Goal: Task Accomplishment & Management: Use online tool/utility

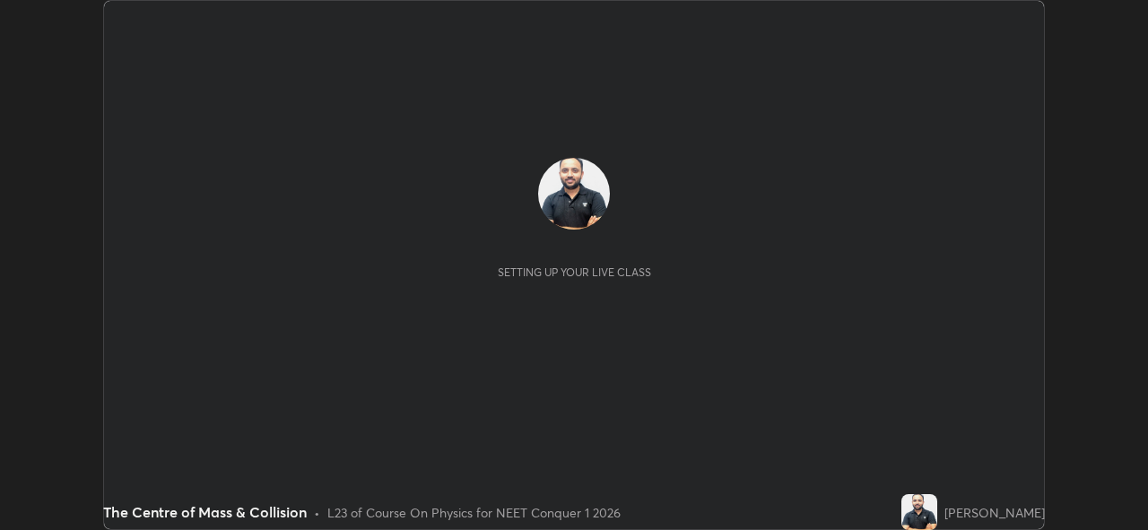
scroll to position [530, 1147]
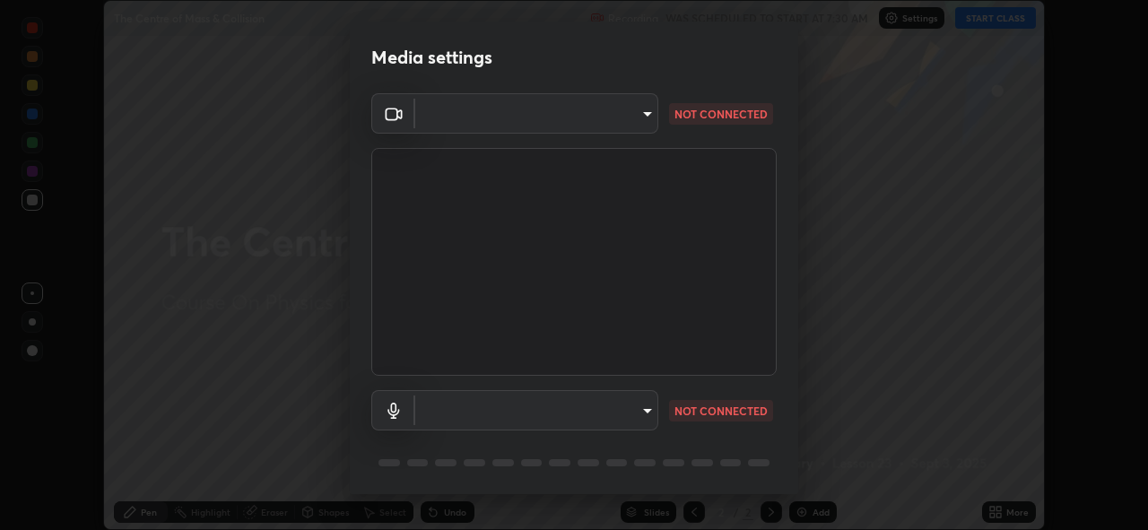
type input "97ceaaebac2d1d4ecb529c1a01e8ac353ba7857374632d61793b1c9812b1f332"
type input "communications"
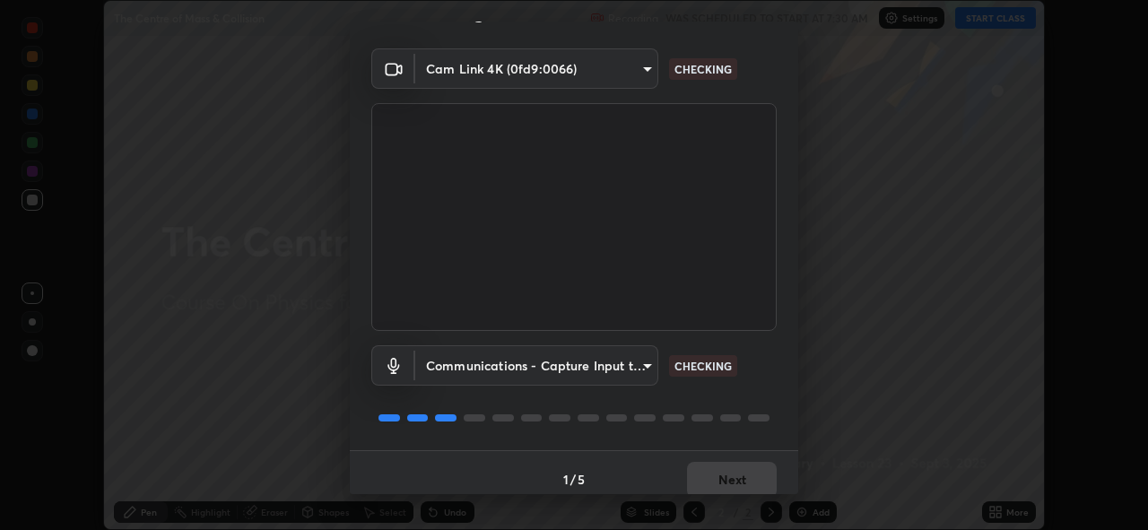
scroll to position [58, 0]
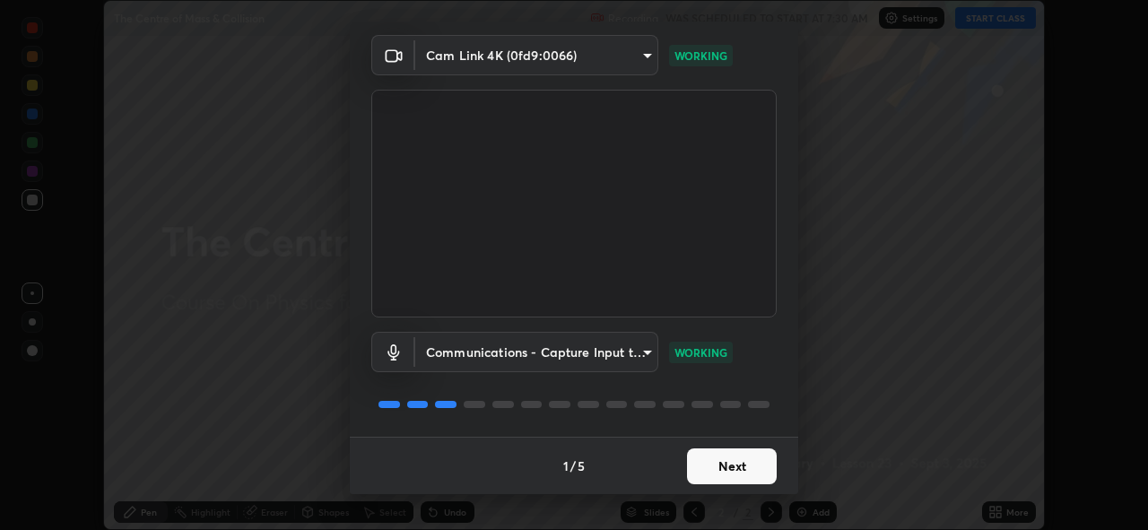
click at [744, 466] on button "Next" at bounding box center [732, 467] width 90 height 36
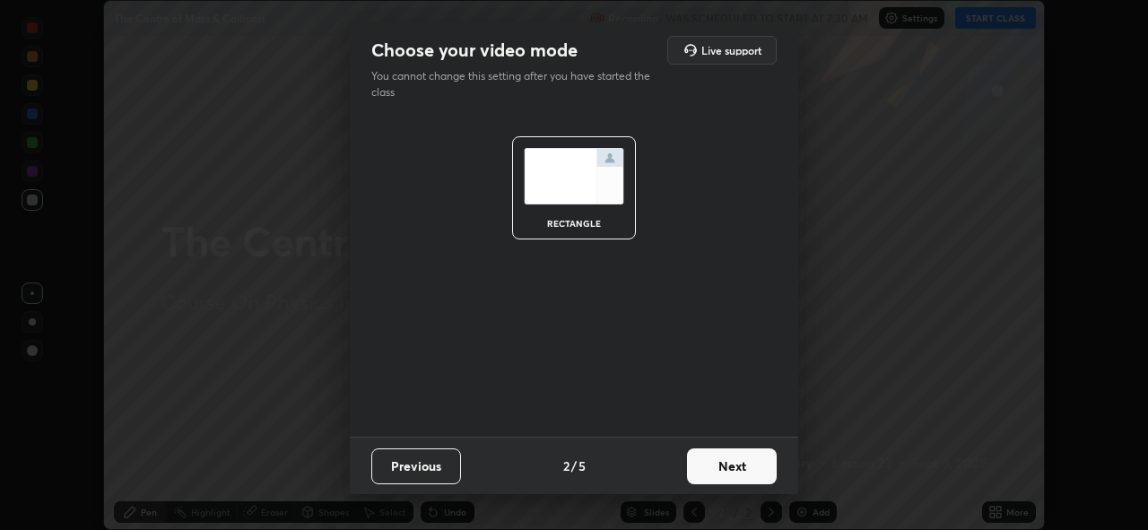
click at [738, 467] on button "Next" at bounding box center [732, 467] width 90 height 36
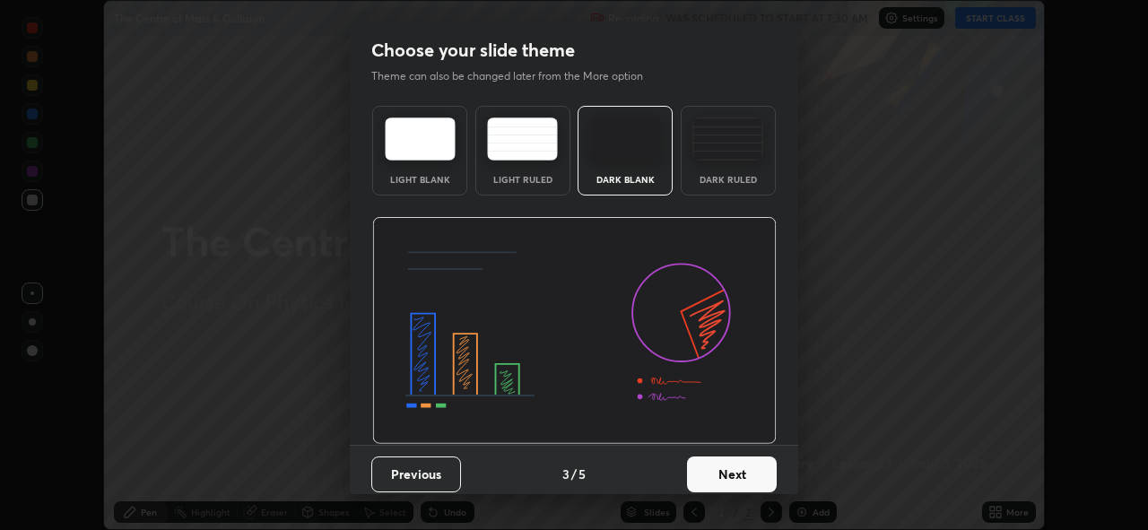
click at [742, 471] on button "Next" at bounding box center [732, 475] width 90 height 36
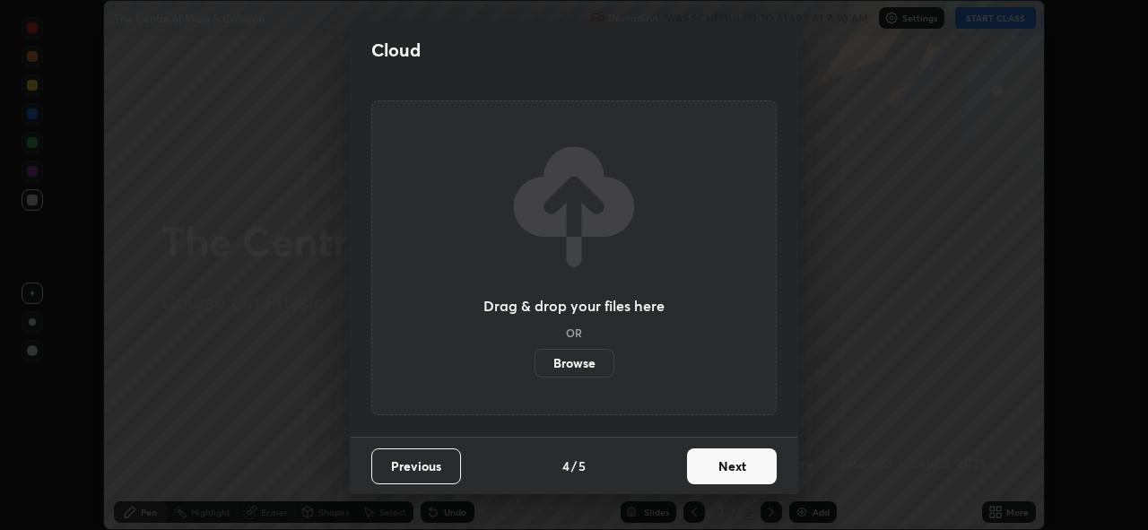
click at [738, 470] on button "Next" at bounding box center [732, 467] width 90 height 36
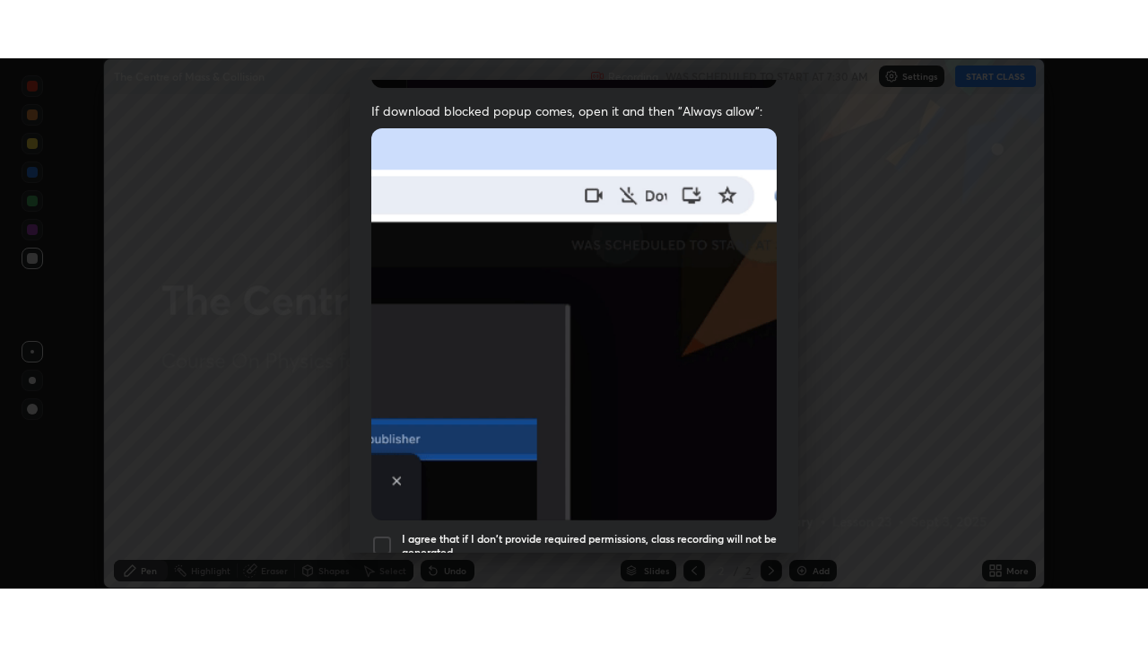
scroll to position [424, 0]
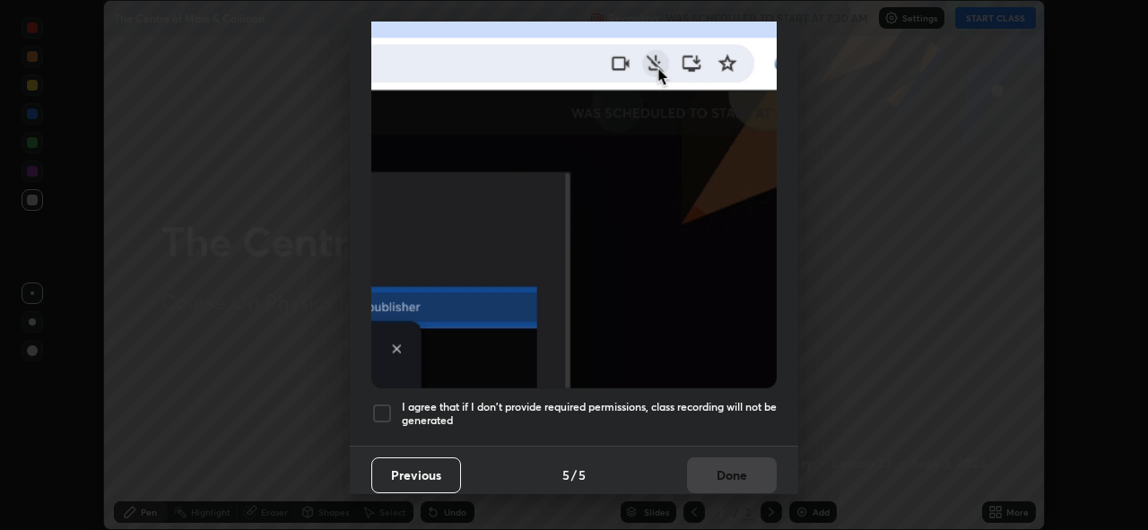
click at [379, 405] on div at bounding box center [382, 414] width 22 height 22
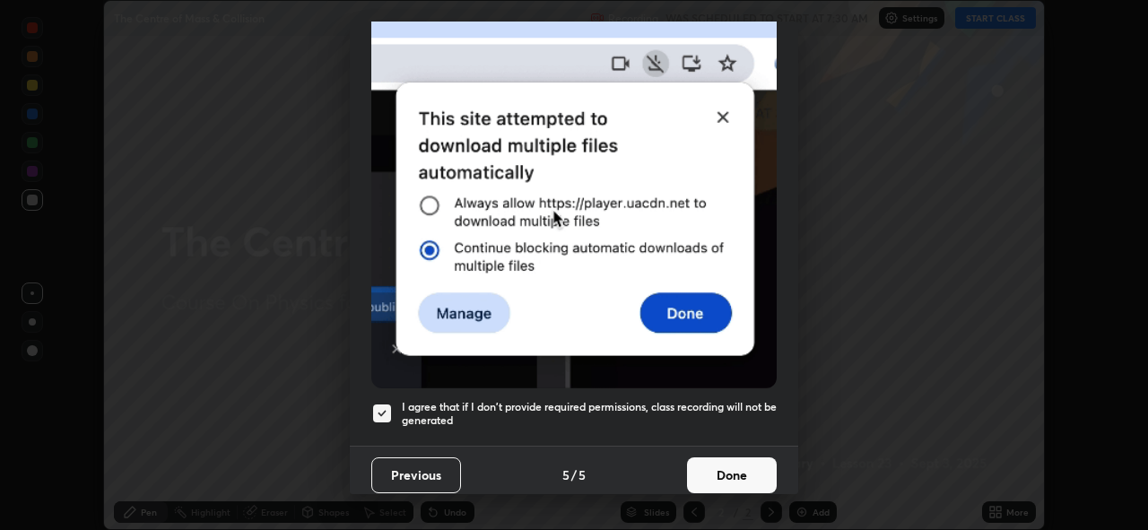
click at [725, 469] on button "Done" at bounding box center [732, 476] width 90 height 36
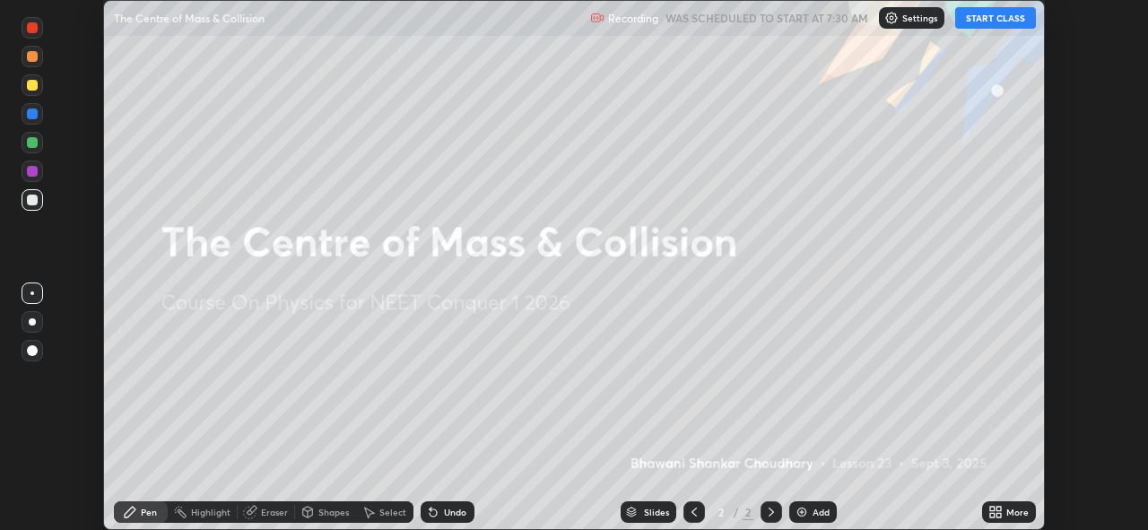
click at [998, 509] on icon at bounding box center [999, 509] width 4 height 4
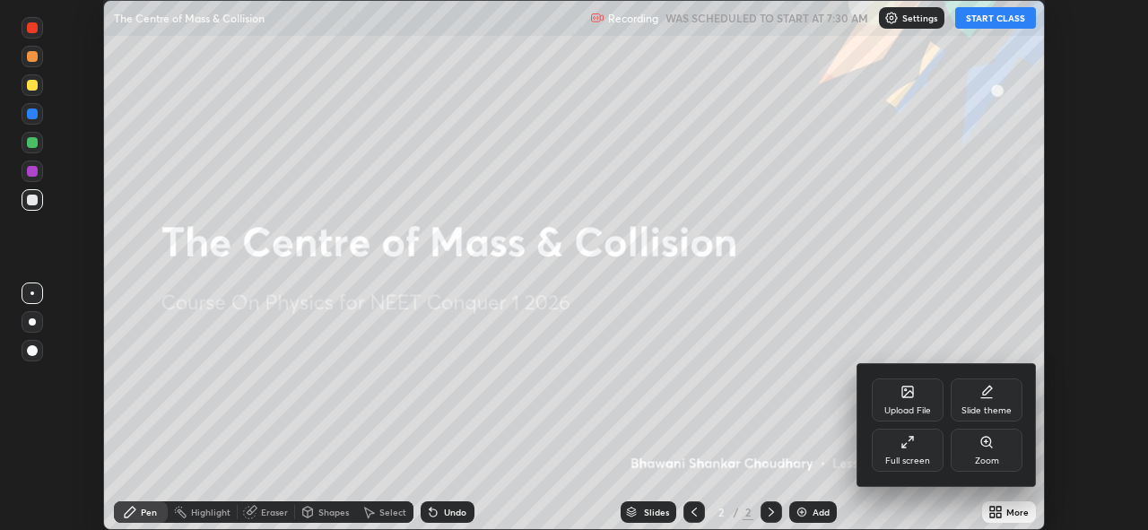
click at [920, 449] on div "Full screen" at bounding box center [908, 450] width 72 height 43
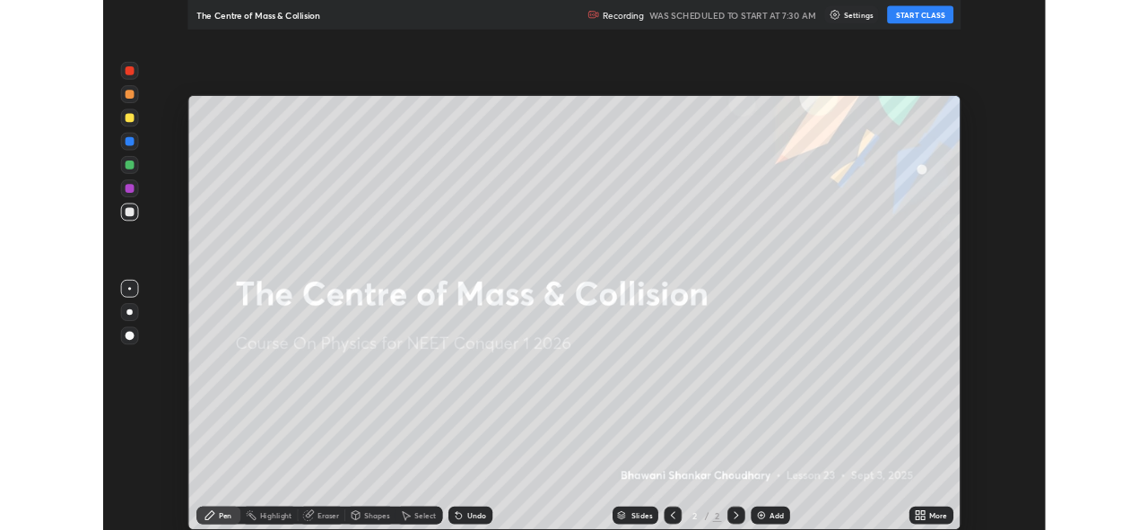
scroll to position [646, 1148]
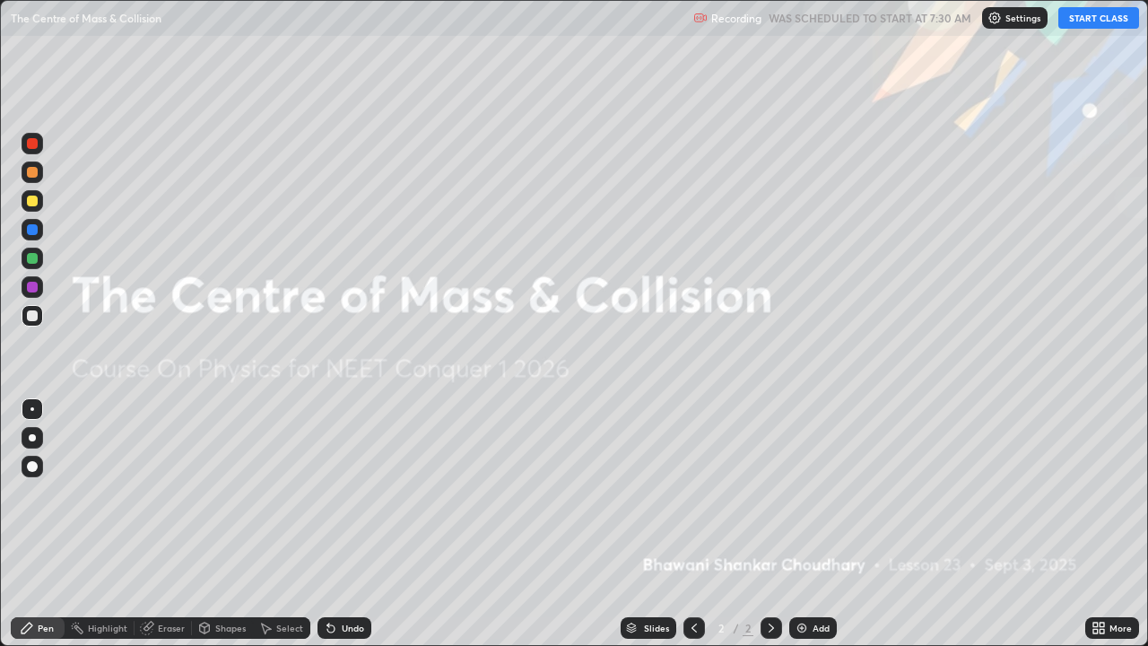
click at [1099, 20] on button "START CLASS" at bounding box center [1099, 18] width 81 height 22
click at [816, 529] on div "Add" at bounding box center [821, 627] width 17 height 9
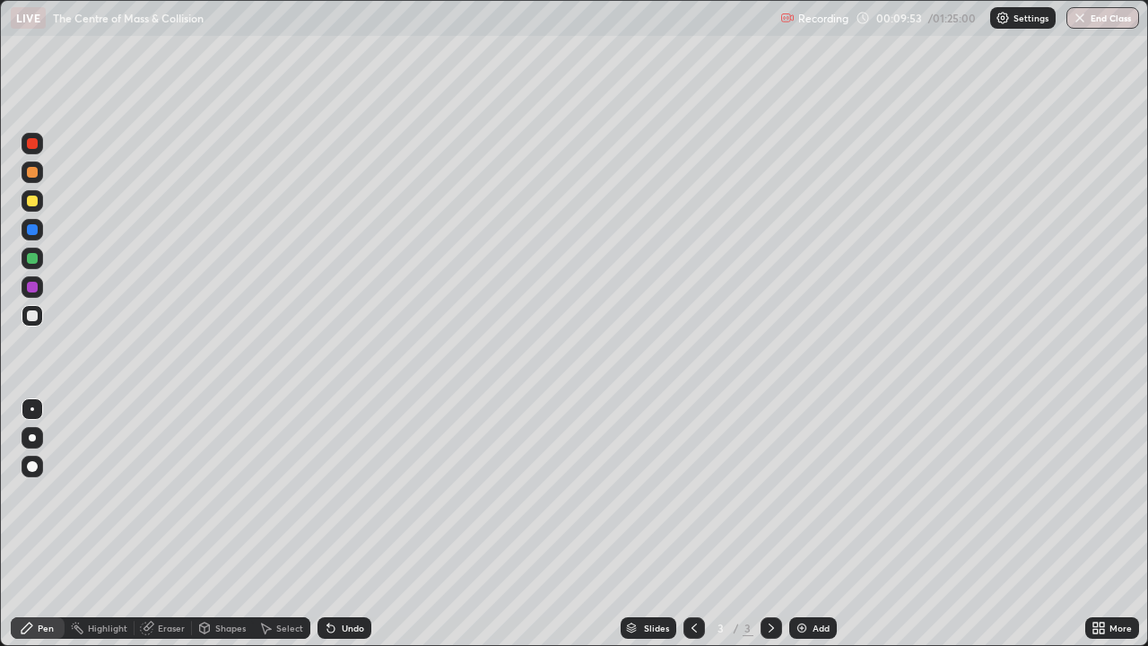
click at [172, 529] on div "Eraser" at bounding box center [171, 627] width 27 height 9
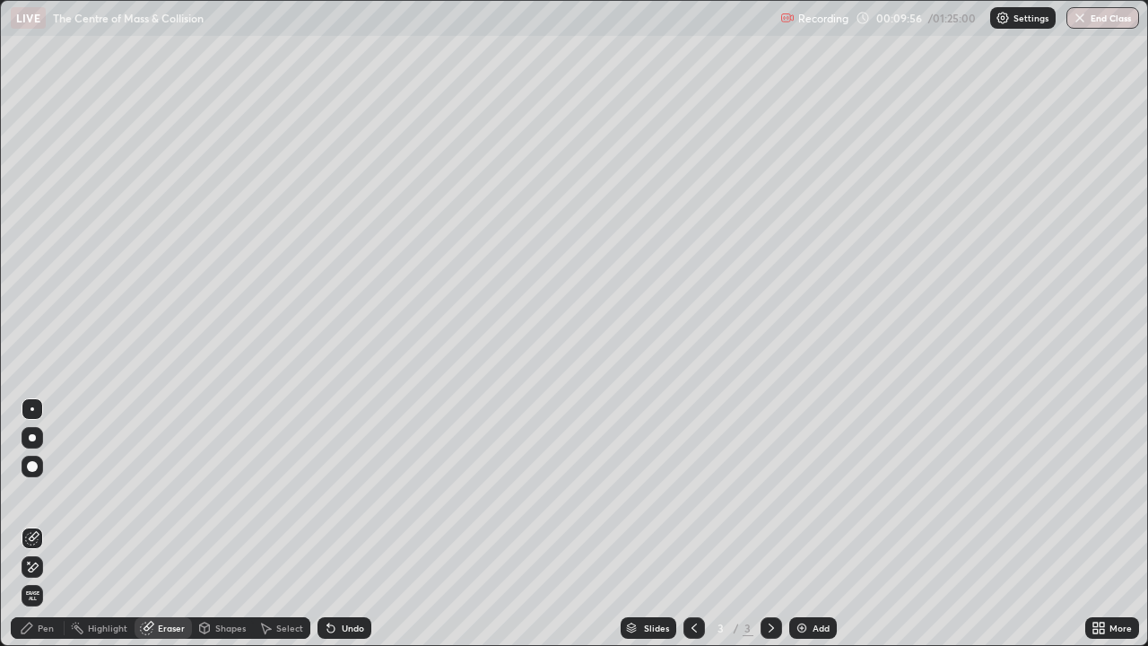
click at [48, 529] on div "Pen" at bounding box center [46, 627] width 16 height 9
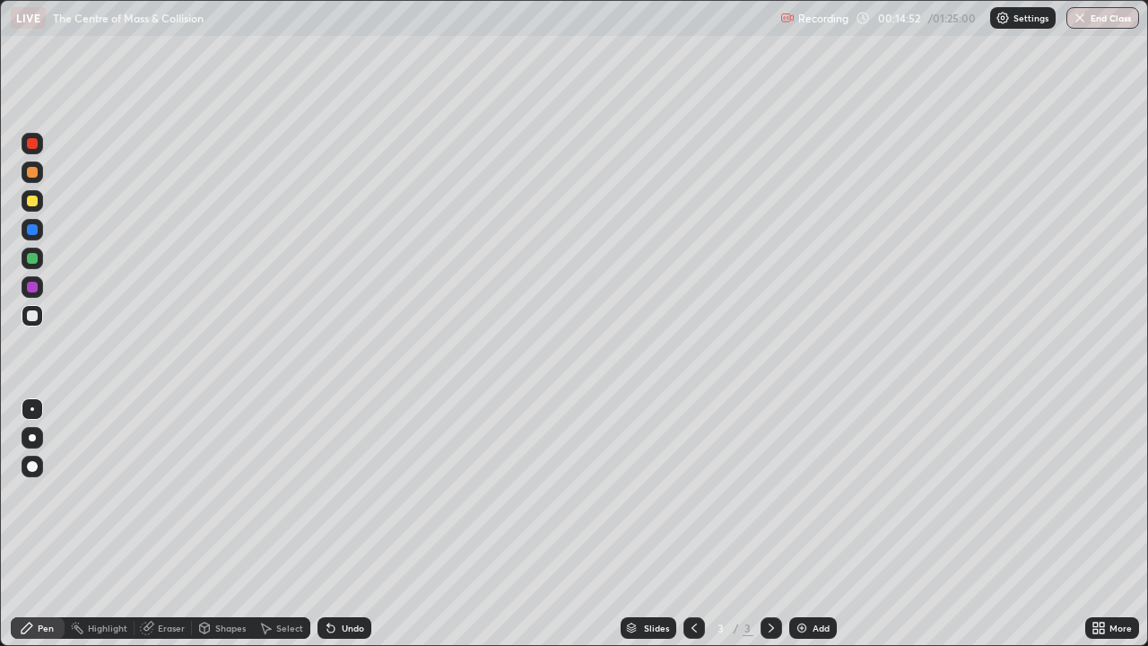
click at [810, 529] on div "Add" at bounding box center [813, 628] width 48 height 22
click at [162, 529] on div "Eraser" at bounding box center [171, 627] width 27 height 9
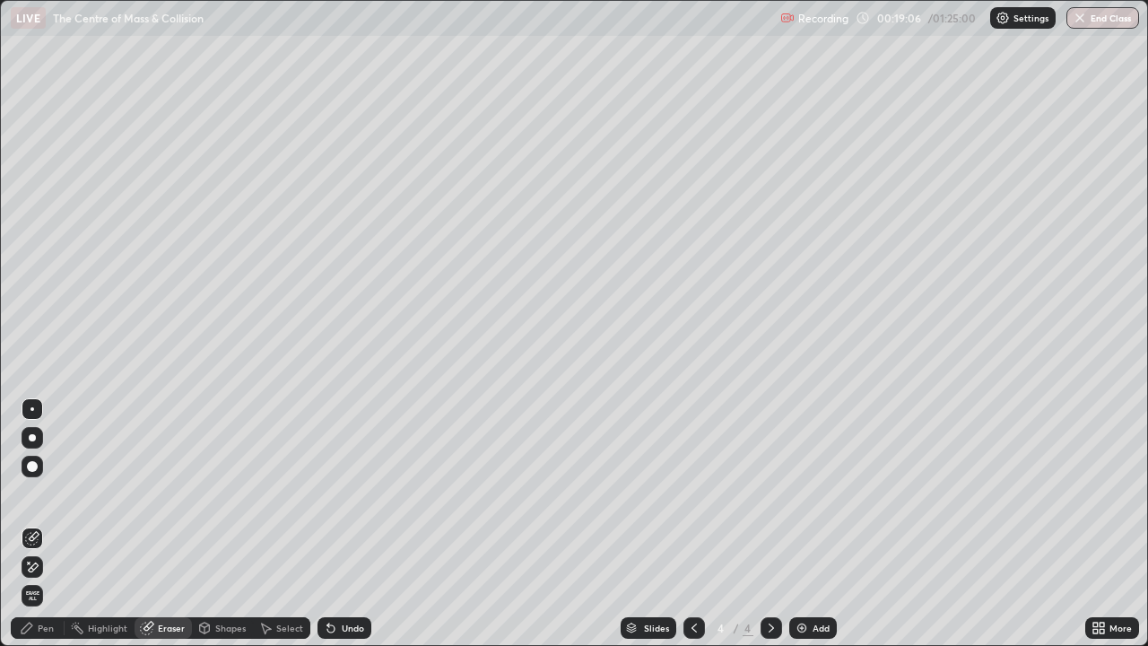
click at [42, 529] on div "Pen" at bounding box center [46, 627] width 16 height 9
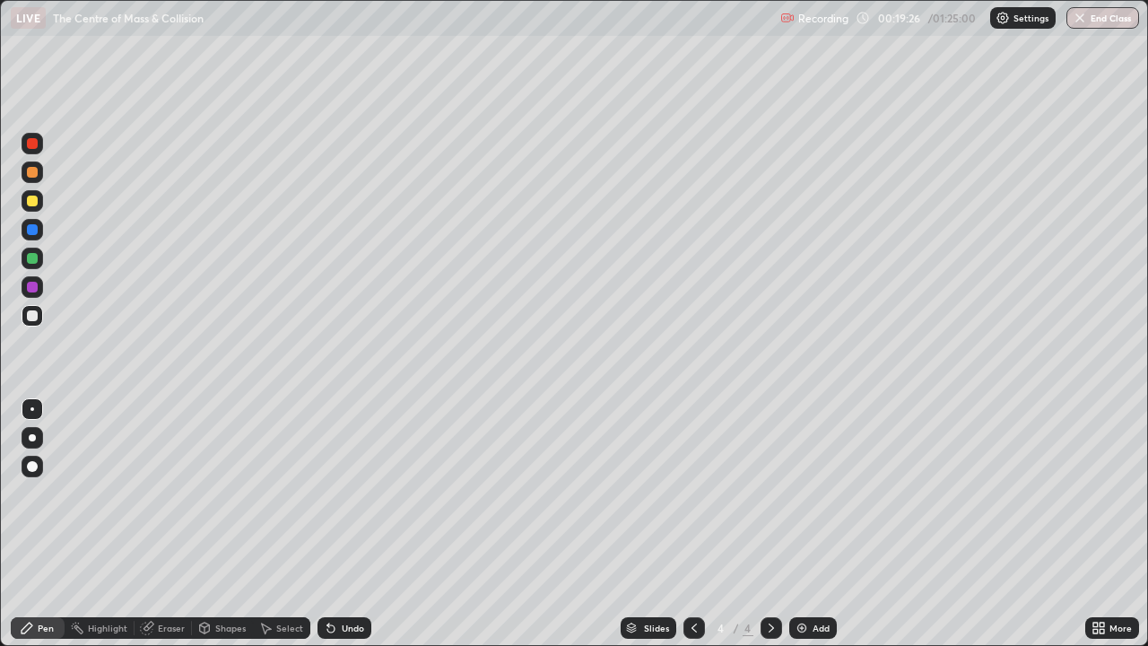
click at [167, 529] on div "Eraser" at bounding box center [171, 627] width 27 height 9
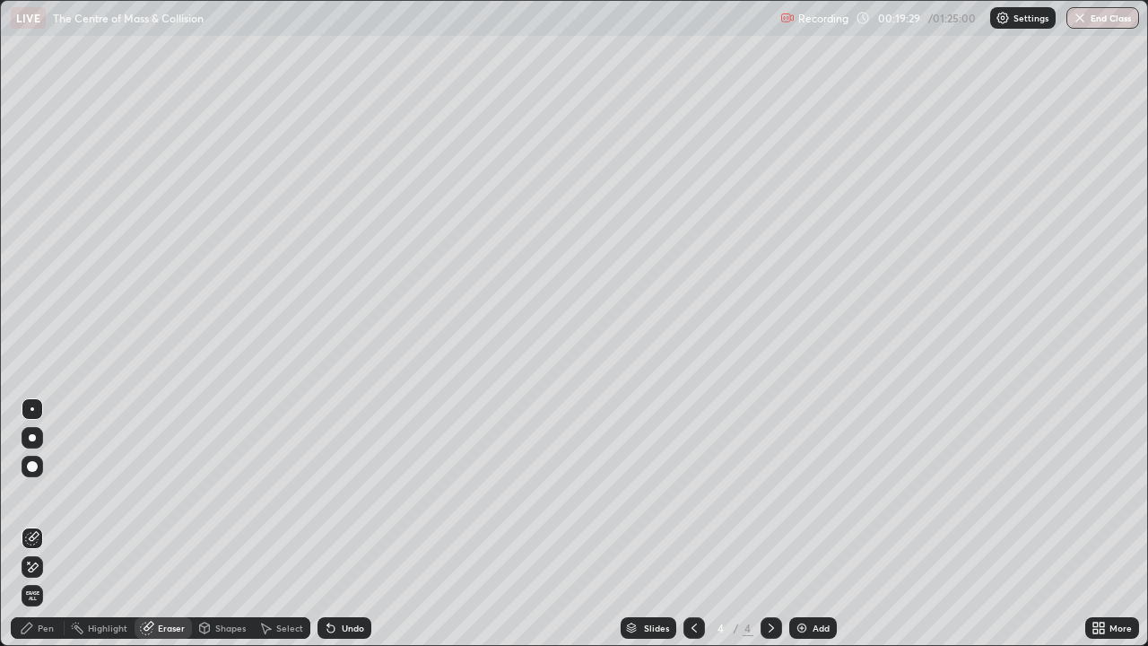
click at [51, 529] on div "Pen" at bounding box center [46, 627] width 16 height 9
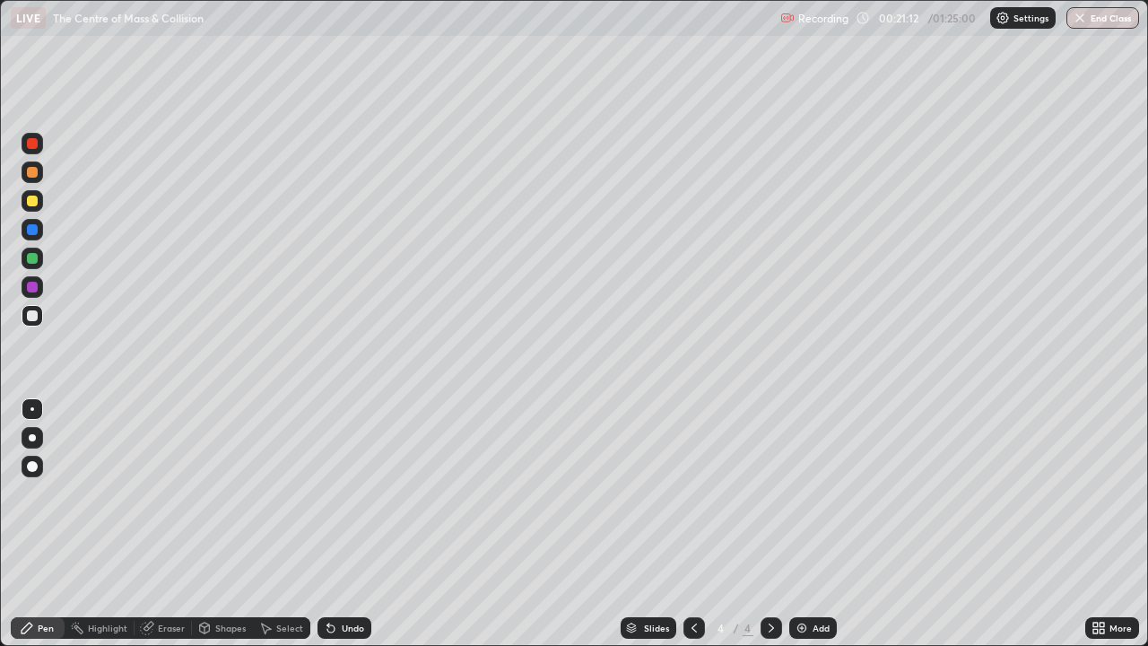
click at [693, 529] on div at bounding box center [695, 628] width 22 height 22
click at [771, 529] on icon at bounding box center [771, 628] width 14 height 14
click at [803, 529] on img at bounding box center [802, 628] width 14 height 14
click at [816, 529] on div "Add" at bounding box center [821, 627] width 17 height 9
click at [808, 529] on div "Add" at bounding box center [813, 628] width 48 height 22
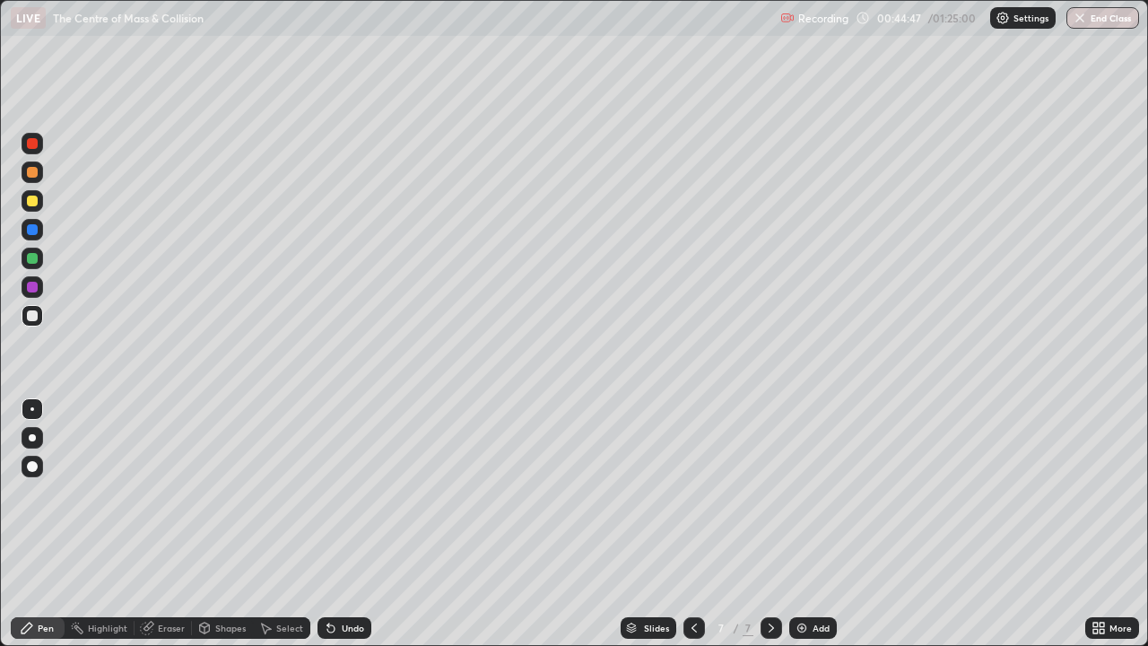
click at [693, 529] on icon at bounding box center [694, 628] width 14 height 14
click at [771, 529] on icon at bounding box center [771, 628] width 14 height 14
click at [170, 529] on div "Eraser" at bounding box center [171, 627] width 27 height 9
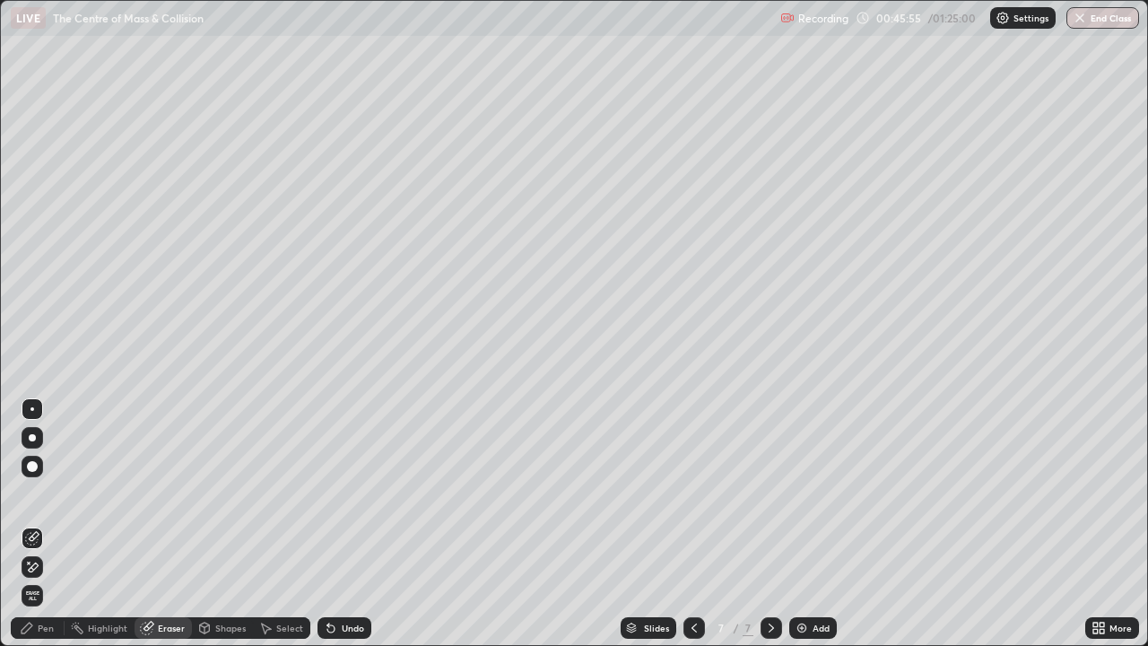
click at [48, 529] on div "Pen" at bounding box center [46, 627] width 16 height 9
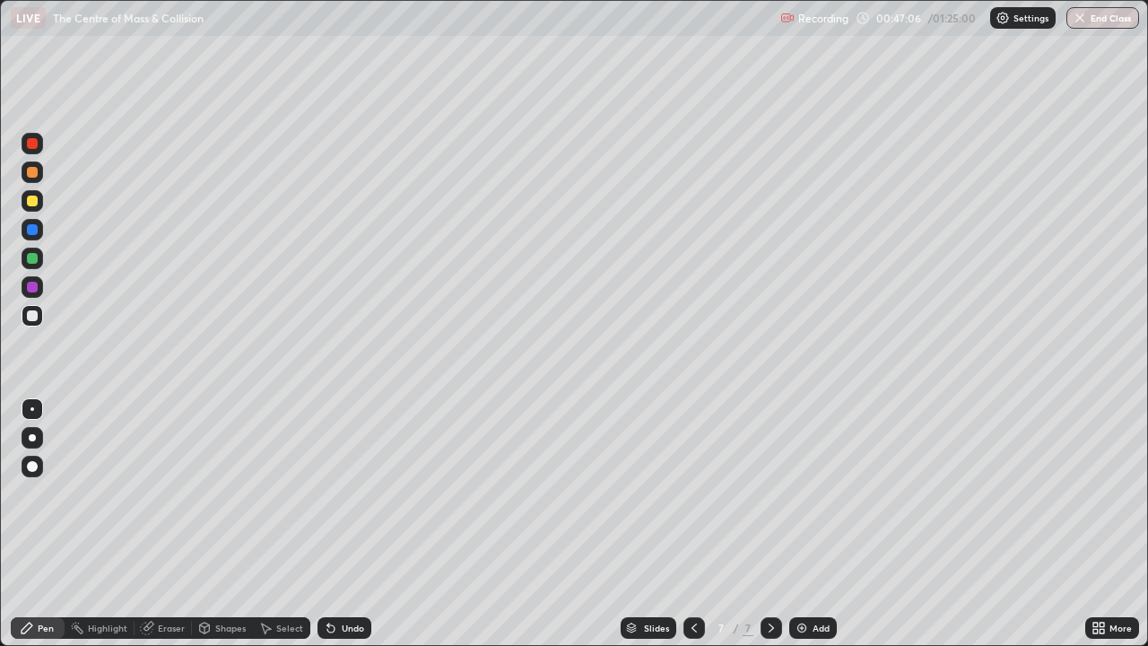
click at [693, 529] on icon at bounding box center [694, 628] width 14 height 14
click at [768, 529] on icon at bounding box center [771, 628] width 14 height 14
click at [181, 529] on div "Eraser" at bounding box center [171, 627] width 27 height 9
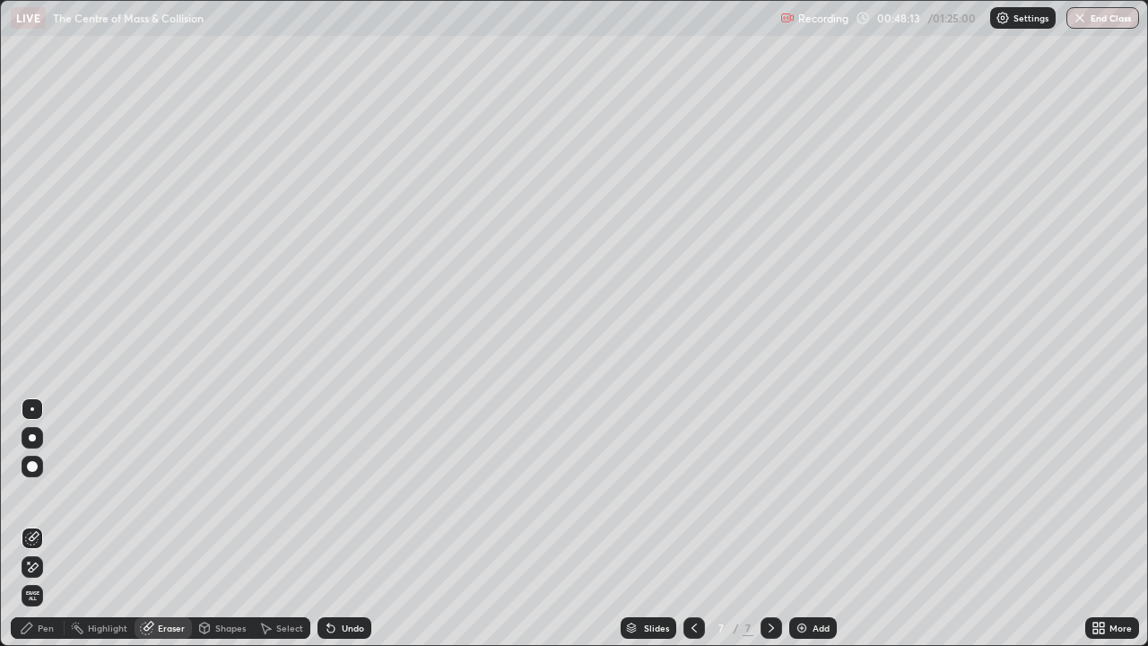
click at [50, 529] on div "Pen" at bounding box center [46, 627] width 16 height 9
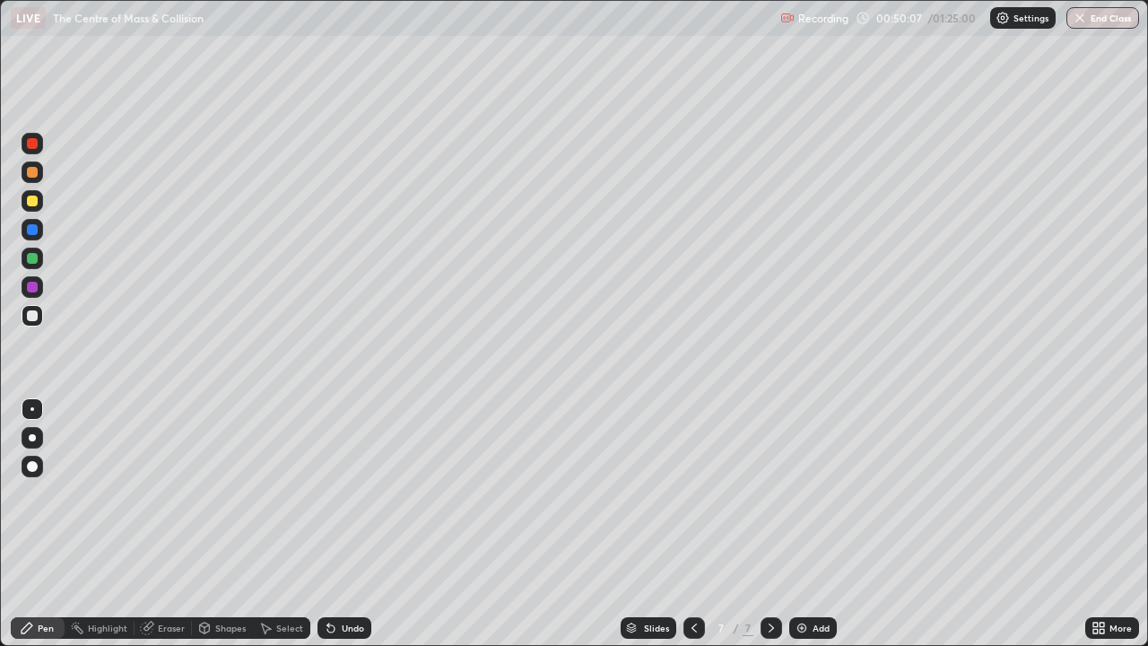
click at [821, 529] on div "Add" at bounding box center [821, 627] width 17 height 9
click at [813, 529] on div "Add" at bounding box center [821, 627] width 17 height 9
click at [687, 529] on icon at bounding box center [694, 628] width 14 height 14
click at [690, 529] on icon at bounding box center [694, 628] width 14 height 14
click at [693, 529] on icon at bounding box center [694, 628] width 14 height 14
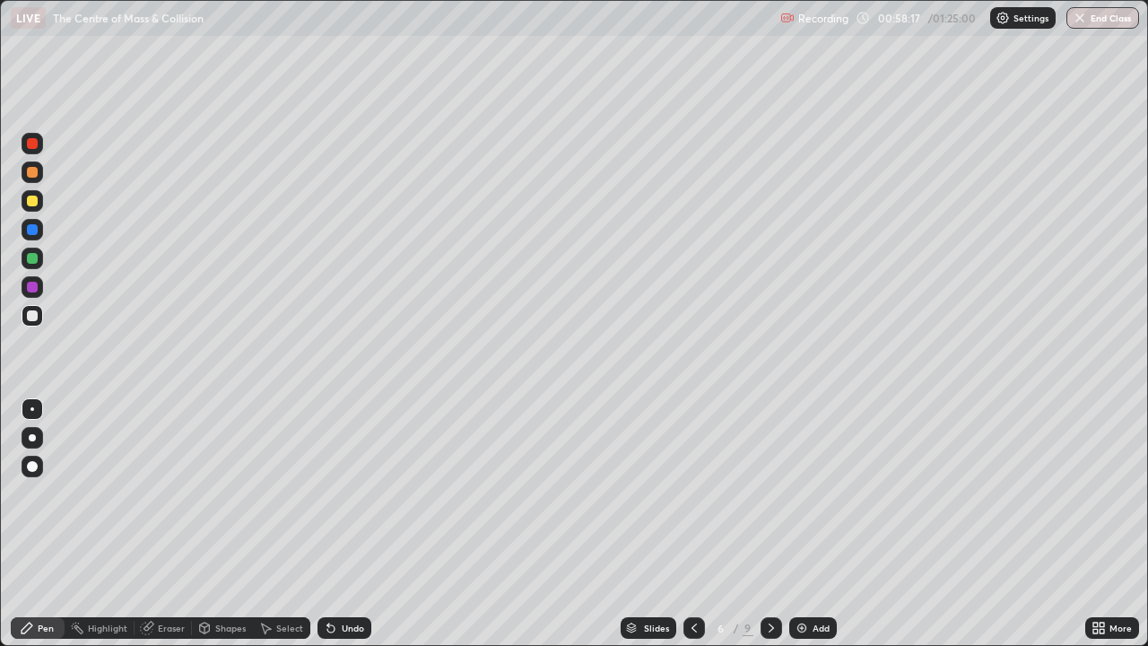
click at [766, 529] on icon at bounding box center [771, 628] width 14 height 14
click at [693, 529] on icon at bounding box center [694, 628] width 14 height 14
click at [768, 529] on icon at bounding box center [771, 628] width 14 height 14
click at [770, 529] on icon at bounding box center [771, 628] width 14 height 14
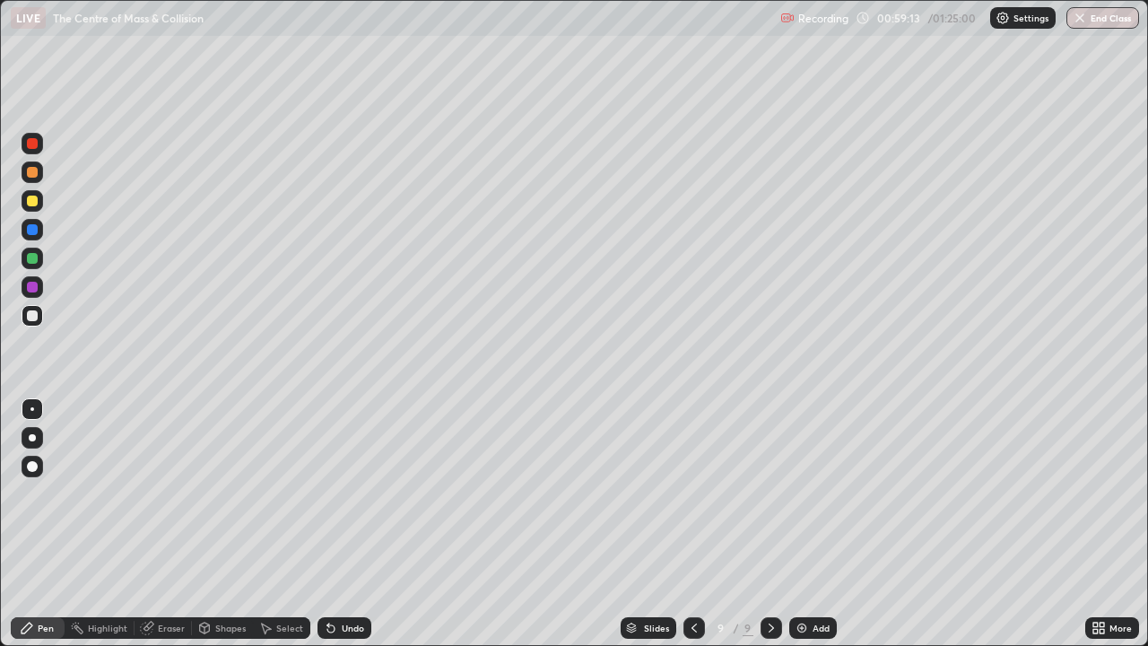
click at [817, 529] on div "Add" at bounding box center [821, 627] width 17 height 9
click at [1102, 13] on button "End Class" at bounding box center [1103, 18] width 73 height 22
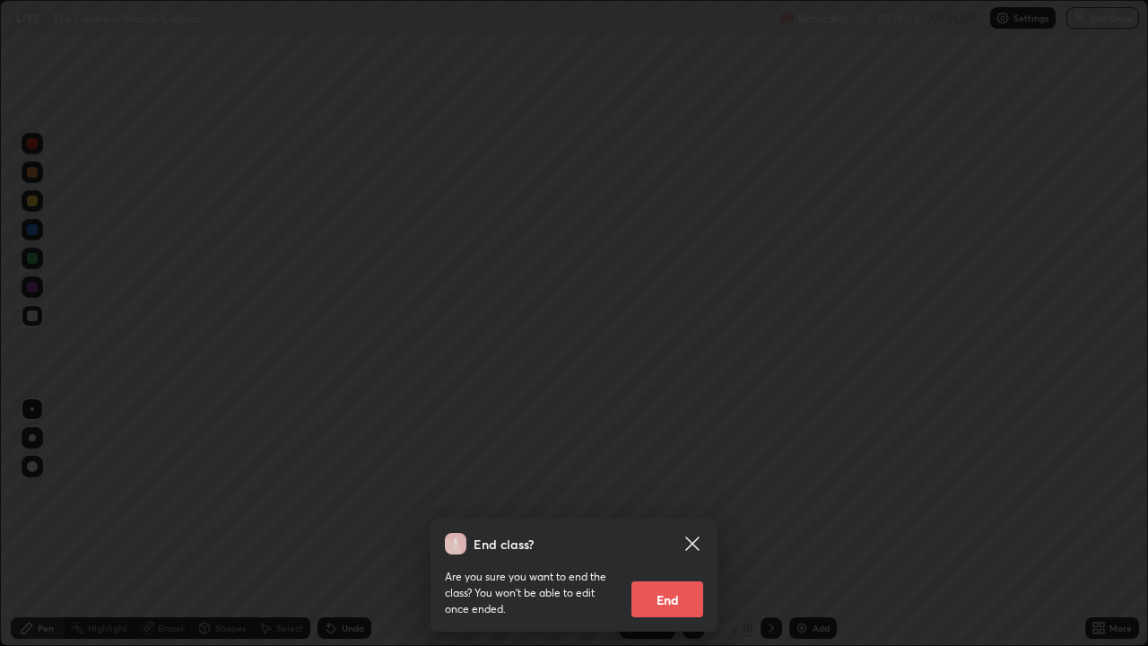
click at [660, 529] on button "End" at bounding box center [668, 599] width 72 height 36
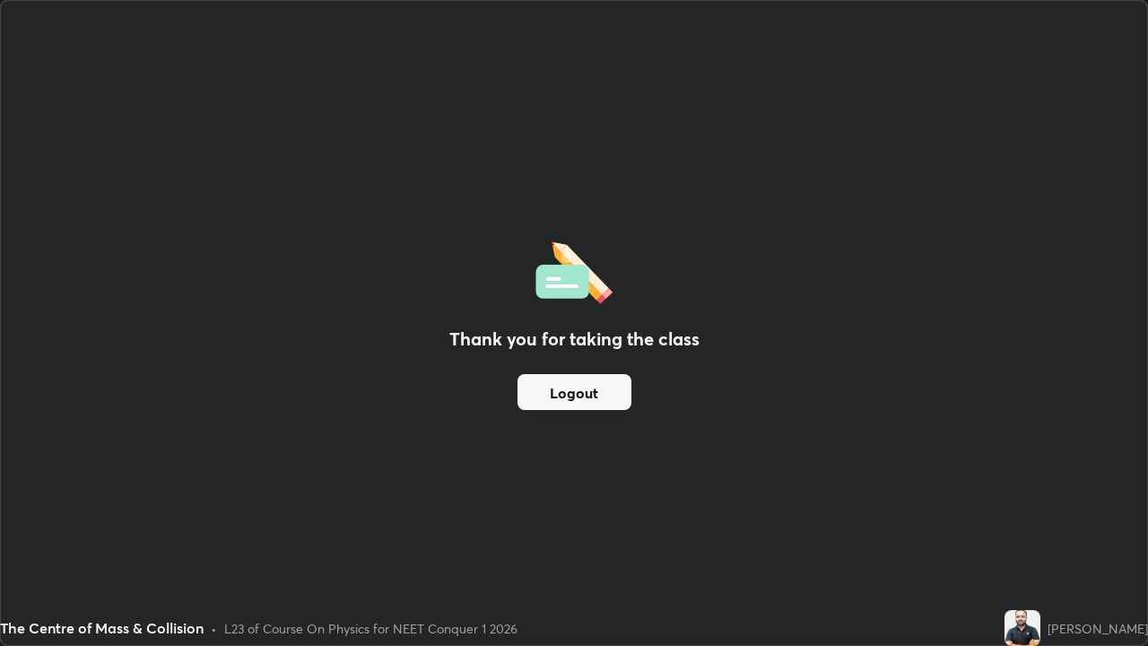
click at [668, 529] on div "Thank you for taking the class Logout" at bounding box center [574, 323] width 1146 height 644
click at [567, 396] on button "Logout" at bounding box center [575, 392] width 114 height 36
click at [568, 396] on button "Logout" at bounding box center [575, 392] width 114 height 36
click at [566, 398] on button "Logout" at bounding box center [575, 392] width 114 height 36
click at [570, 399] on button "Logout" at bounding box center [575, 392] width 114 height 36
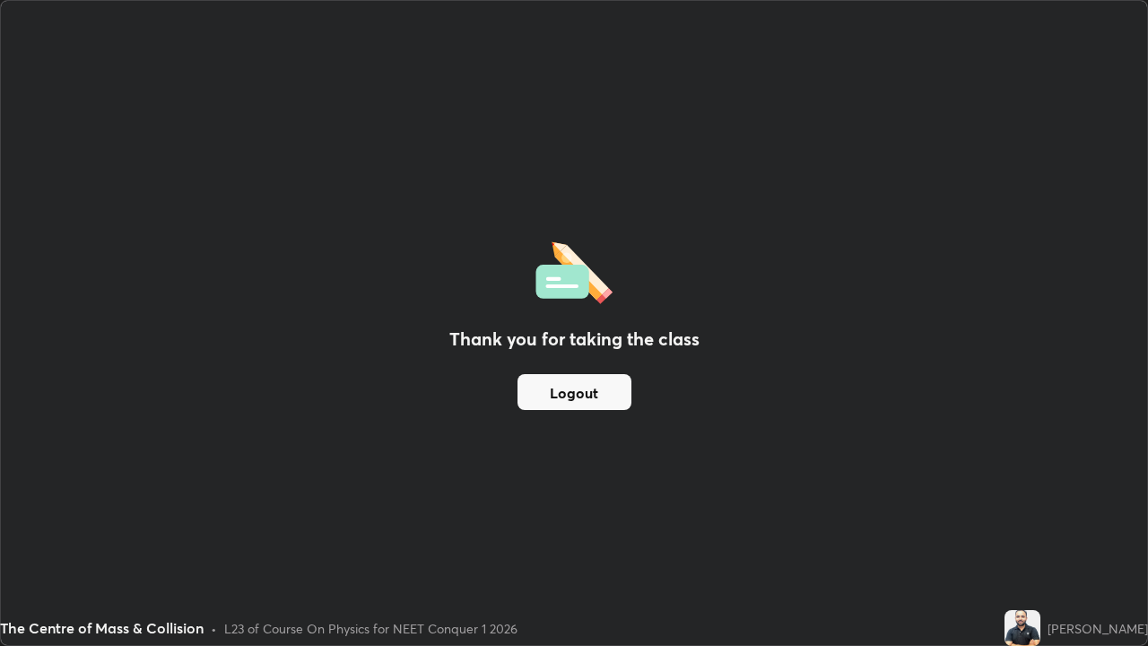
click at [567, 399] on button "Logout" at bounding box center [575, 392] width 114 height 36
click at [583, 392] on button "Logout" at bounding box center [575, 392] width 114 height 36
click at [582, 396] on button "Logout" at bounding box center [575, 392] width 114 height 36
click at [583, 397] on button "Logout" at bounding box center [575, 392] width 114 height 36
click at [584, 399] on button "Logout" at bounding box center [575, 392] width 114 height 36
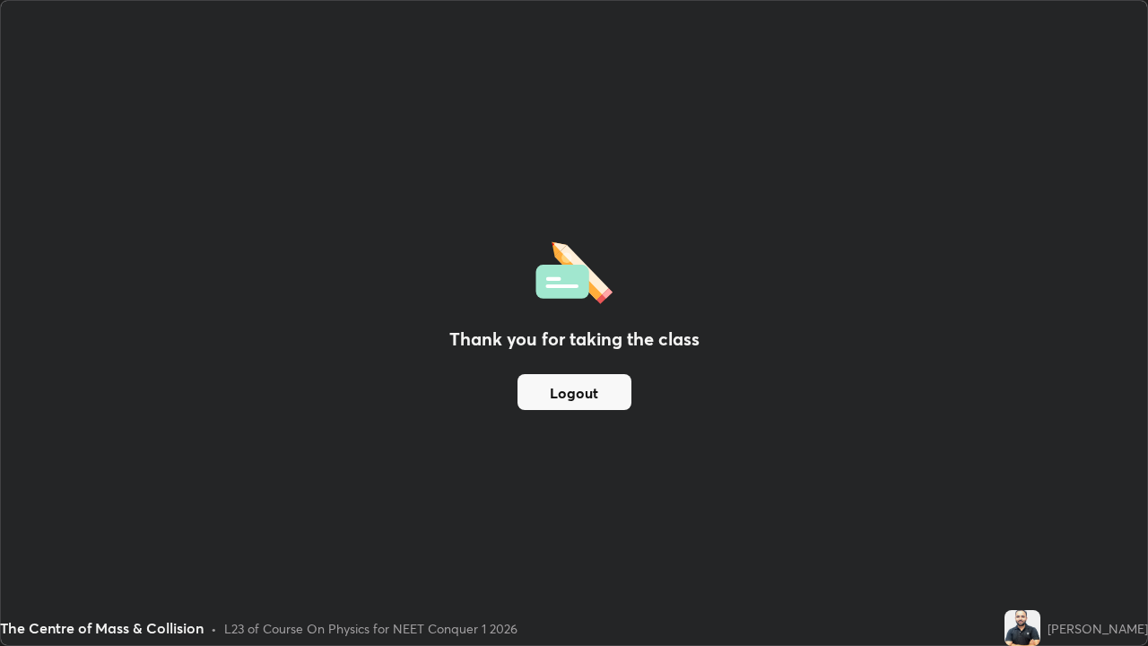
click at [613, 397] on button "Logout" at bounding box center [575, 392] width 114 height 36
click at [610, 396] on button "Logout" at bounding box center [575, 392] width 114 height 36
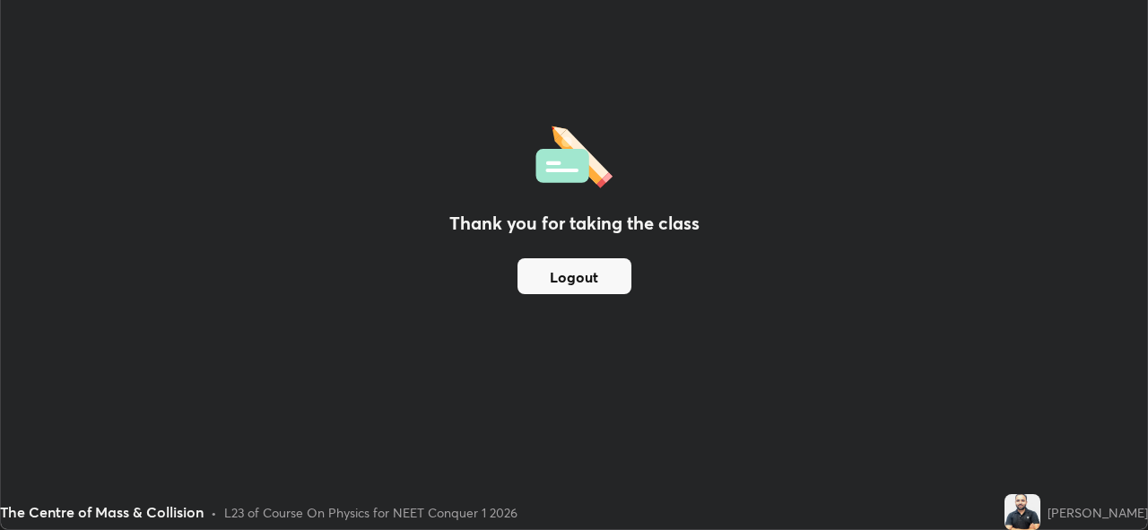
scroll to position [89178, 88560]
